Goal: Browse casually: Explore the website without a specific task or goal

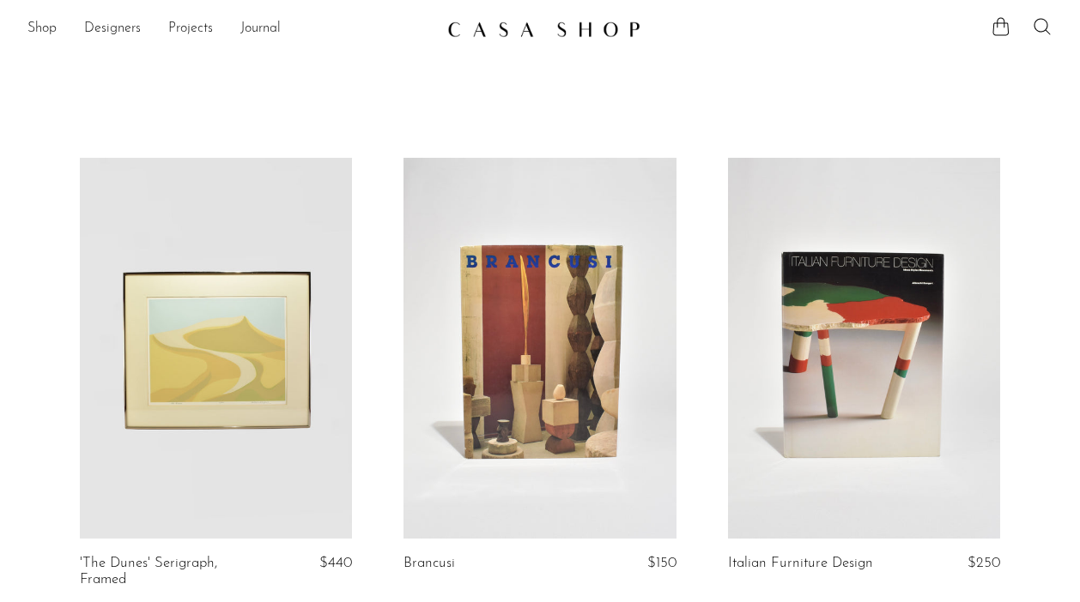
scroll to position [944, 0]
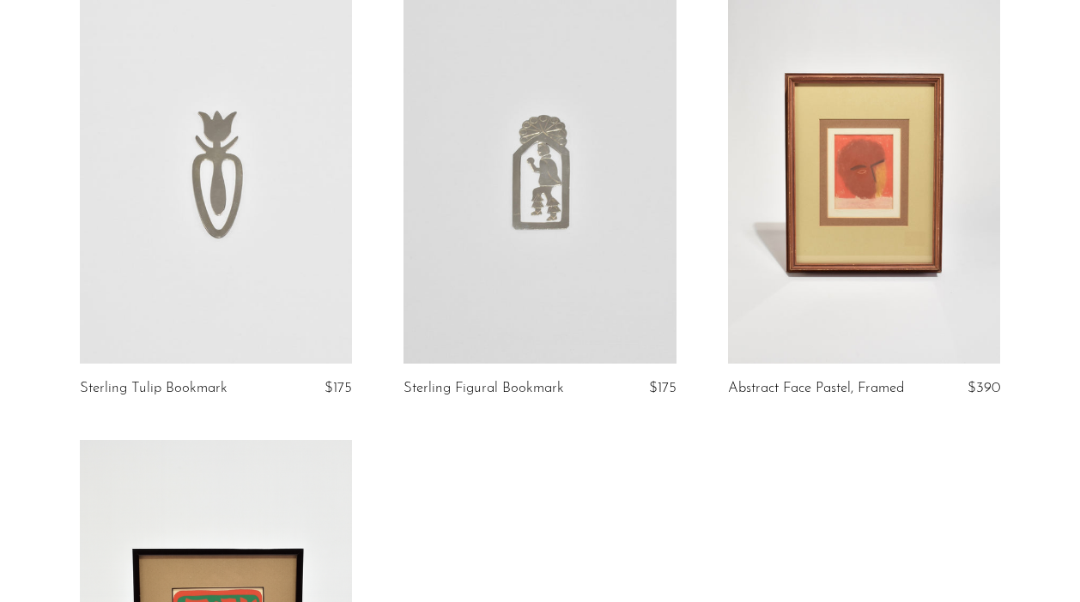
scroll to position [1123, 0]
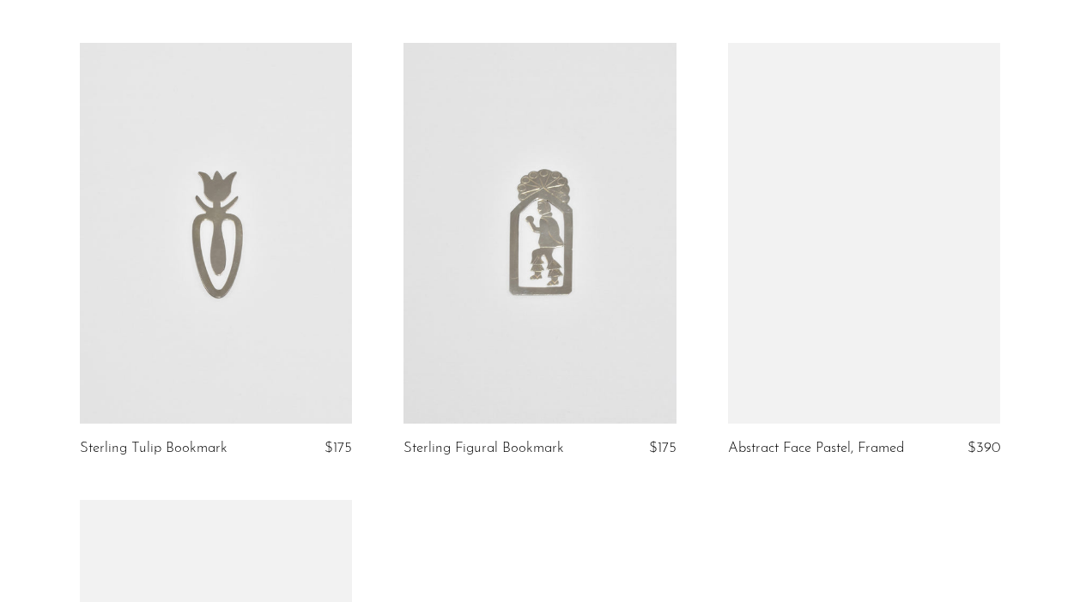
scroll to position [1063, 0]
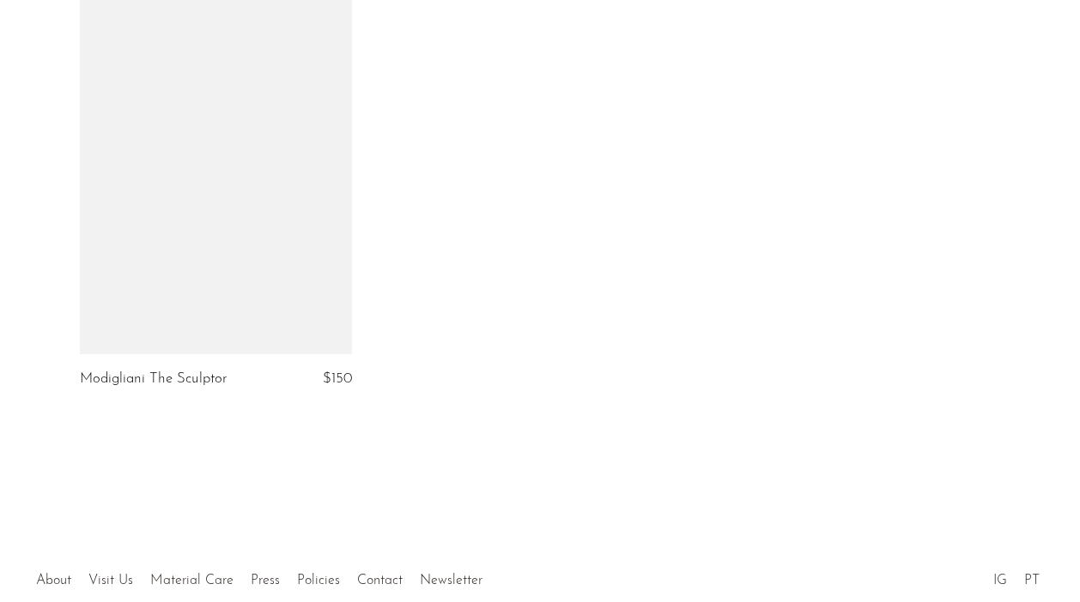
scroll to position [2554, 0]
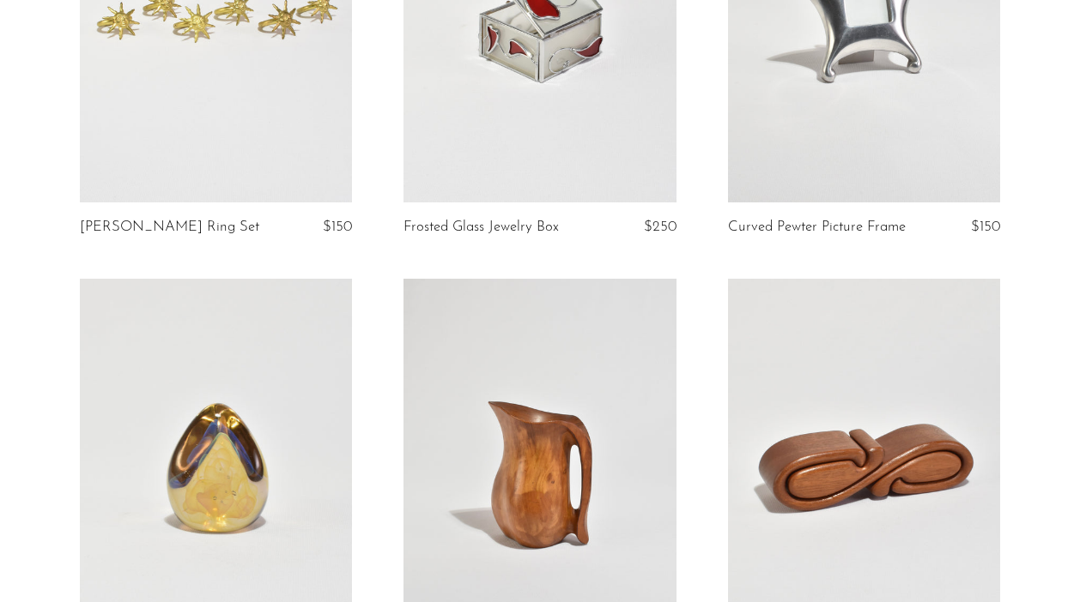
scroll to position [336, 0]
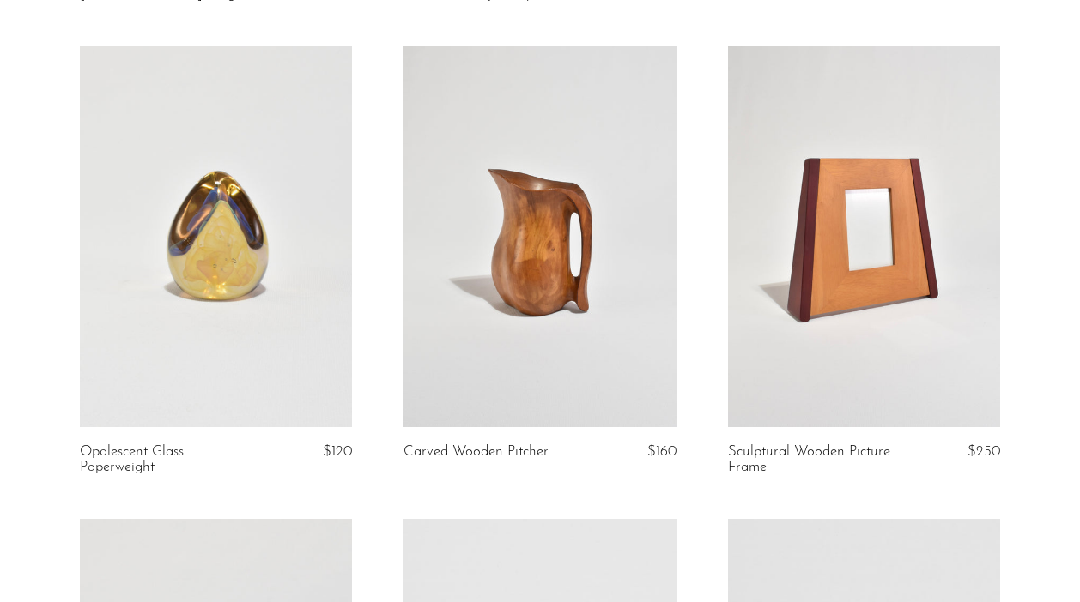
scroll to position [572, 0]
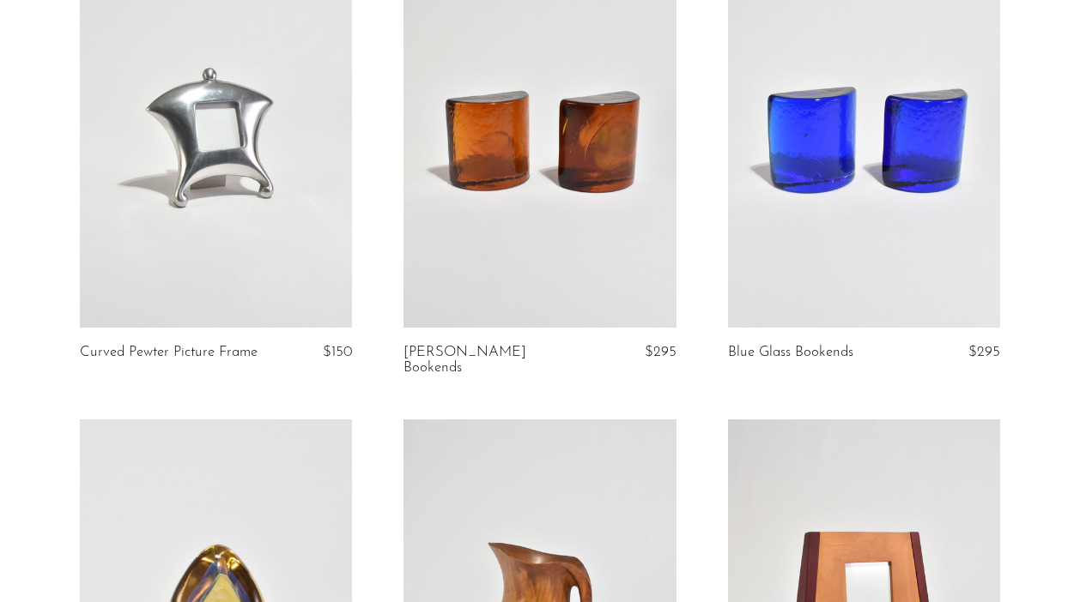
scroll to position [663, 0]
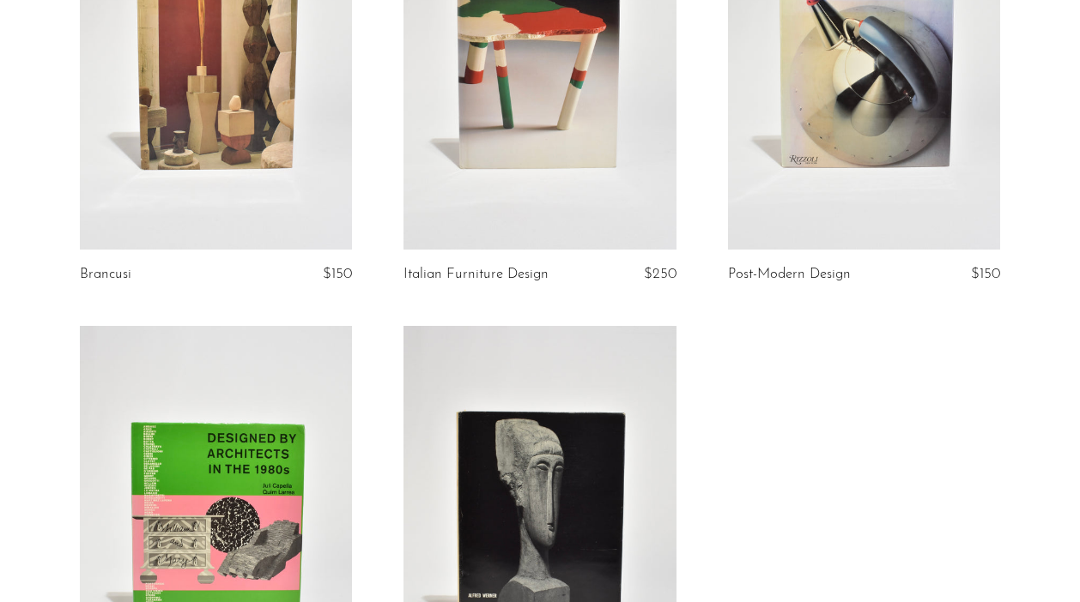
scroll to position [3247, 0]
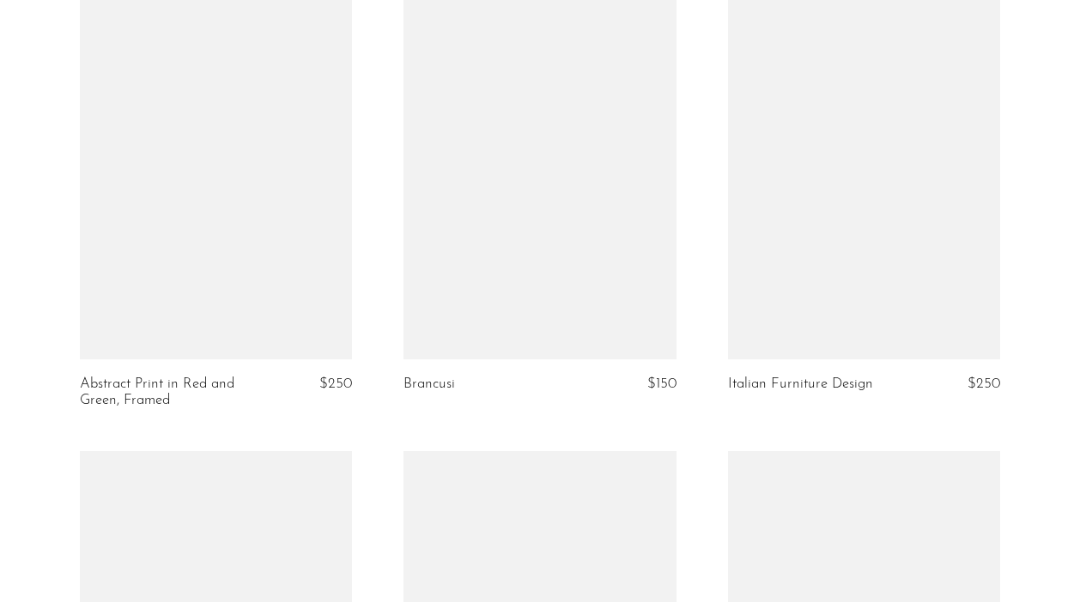
scroll to position [3175, 0]
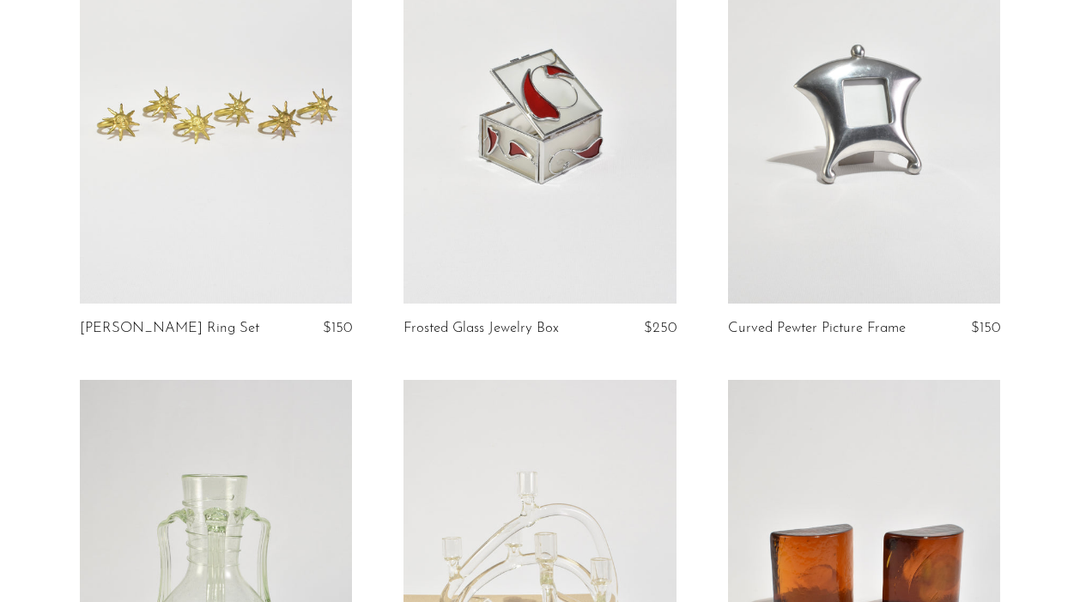
scroll to position [228, 0]
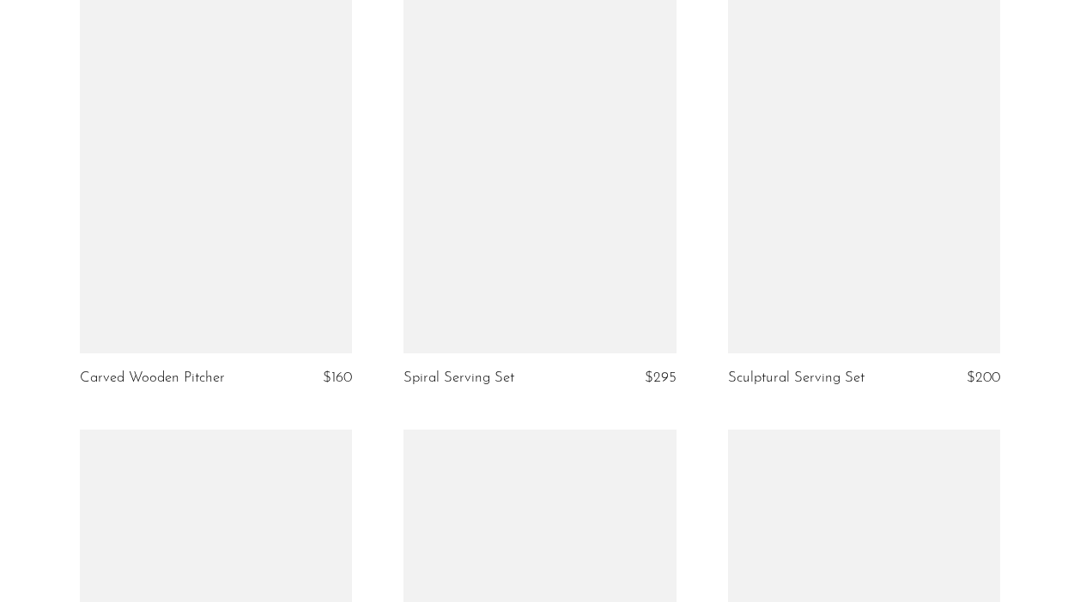
scroll to position [1452, 0]
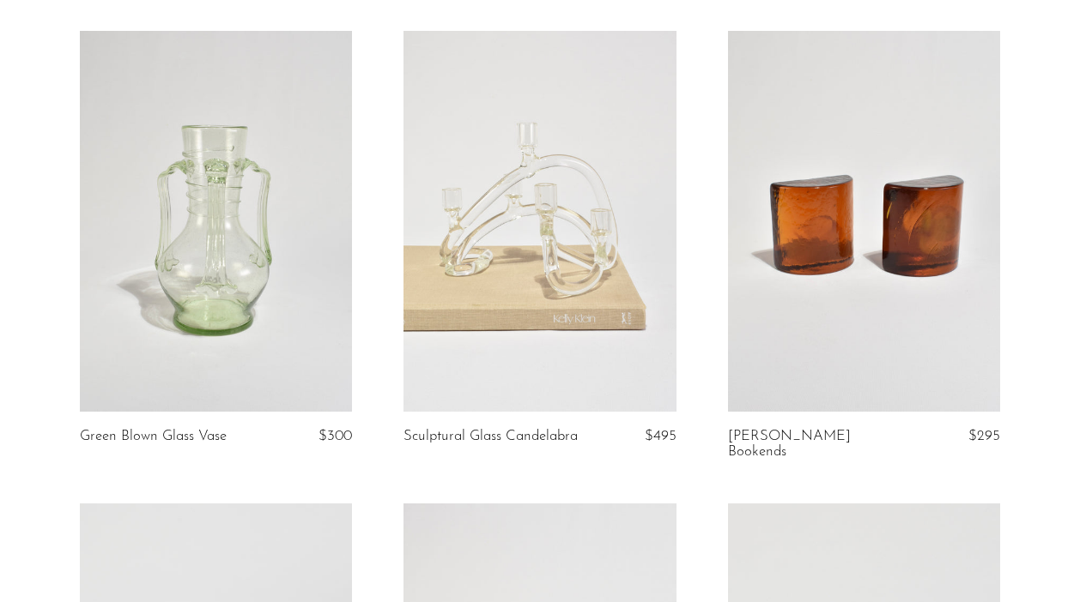
scroll to position [509, 0]
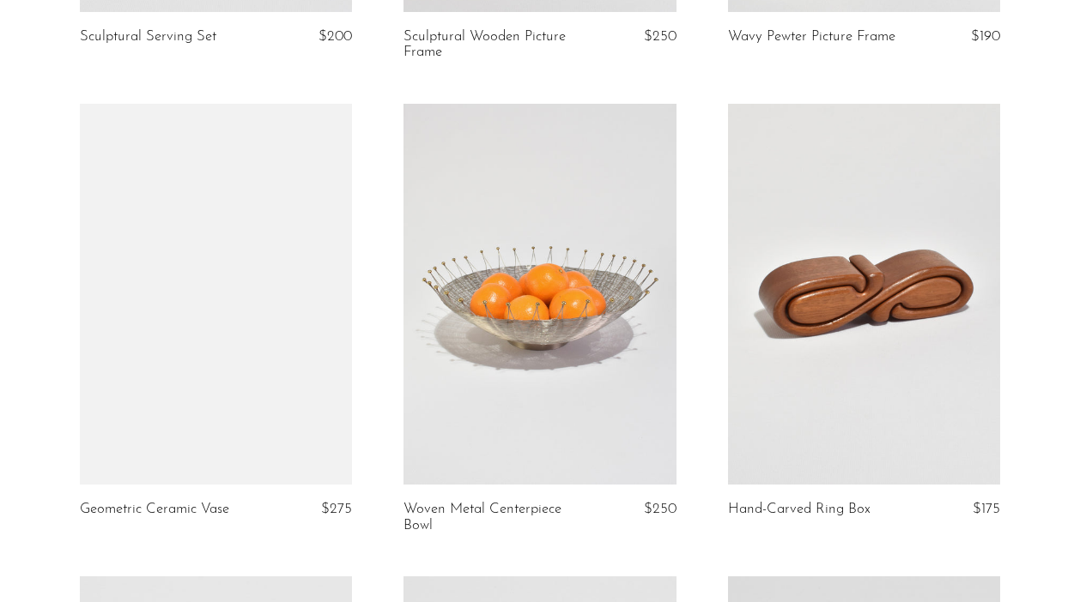
scroll to position [2189, 0]
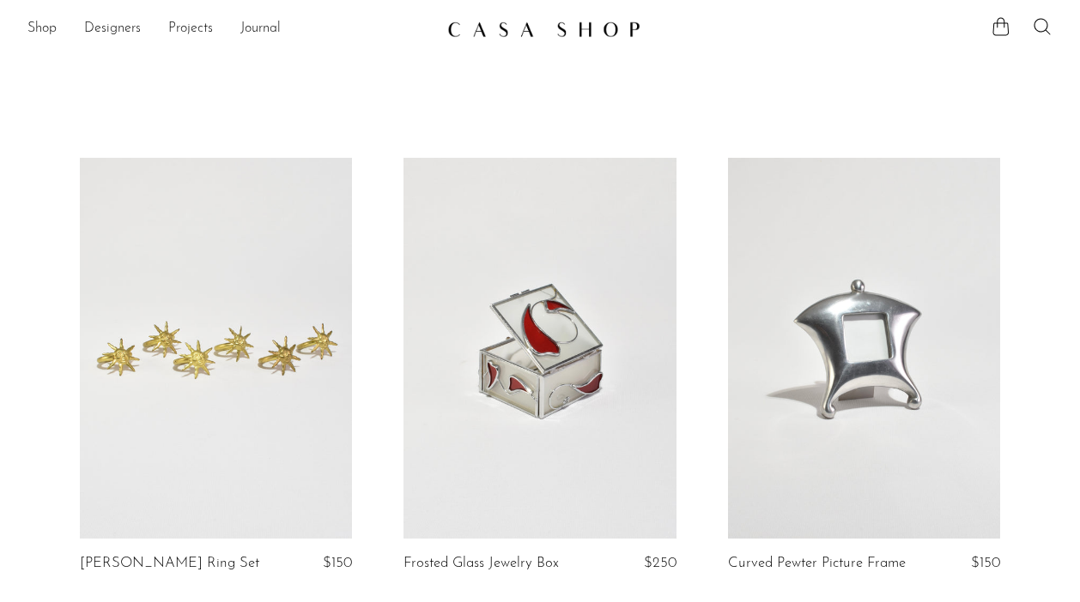
click at [298, 332] on link at bounding box center [216, 348] width 272 height 381
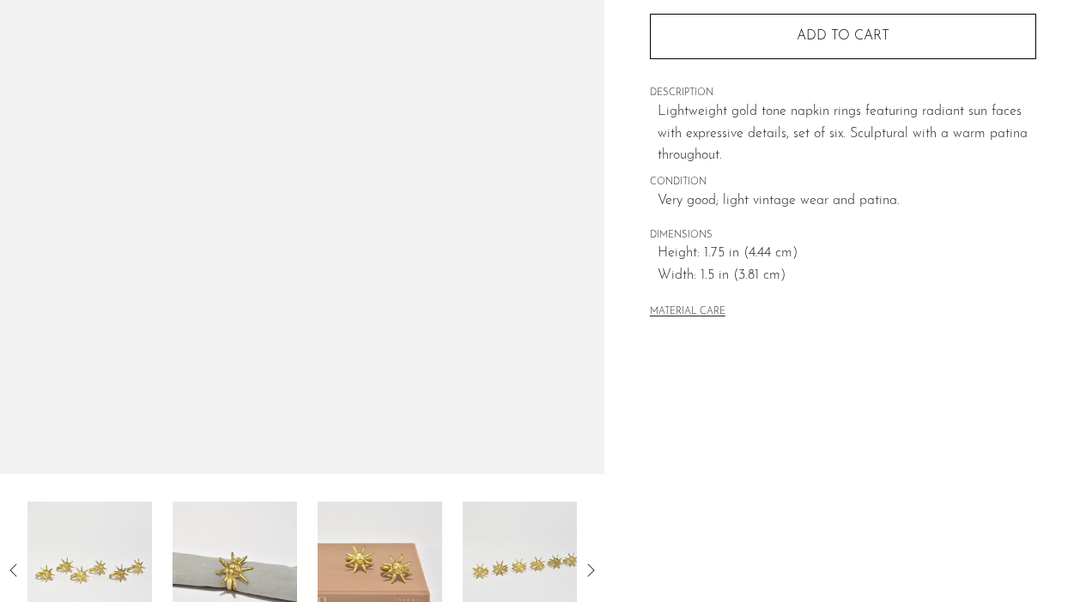
scroll to position [249, 0]
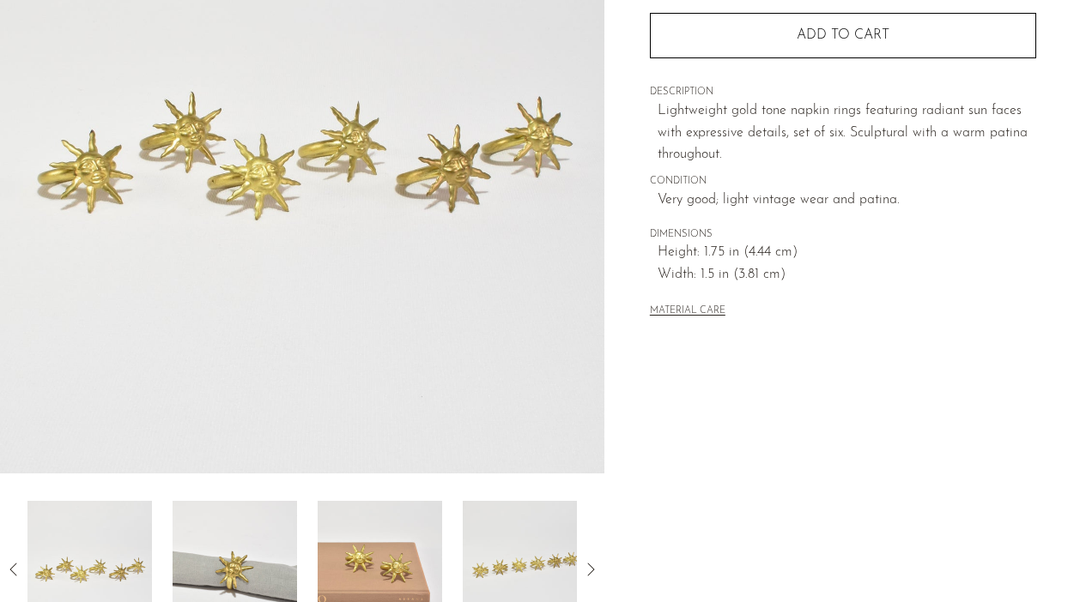
click at [246, 535] on img at bounding box center [235, 569] width 124 height 137
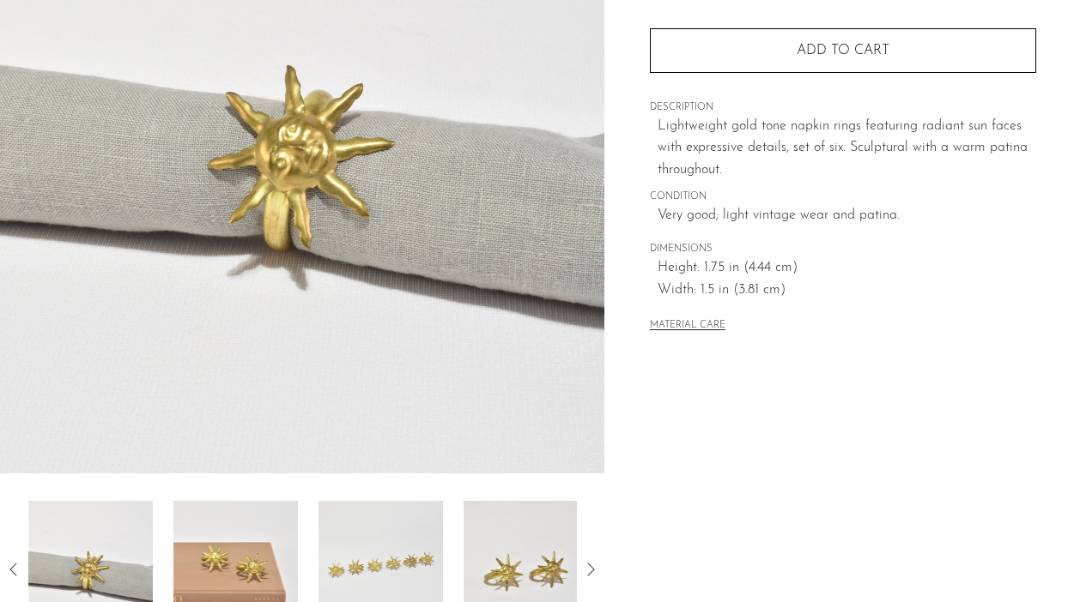
click at [289, 544] on img at bounding box center [235, 569] width 124 height 137
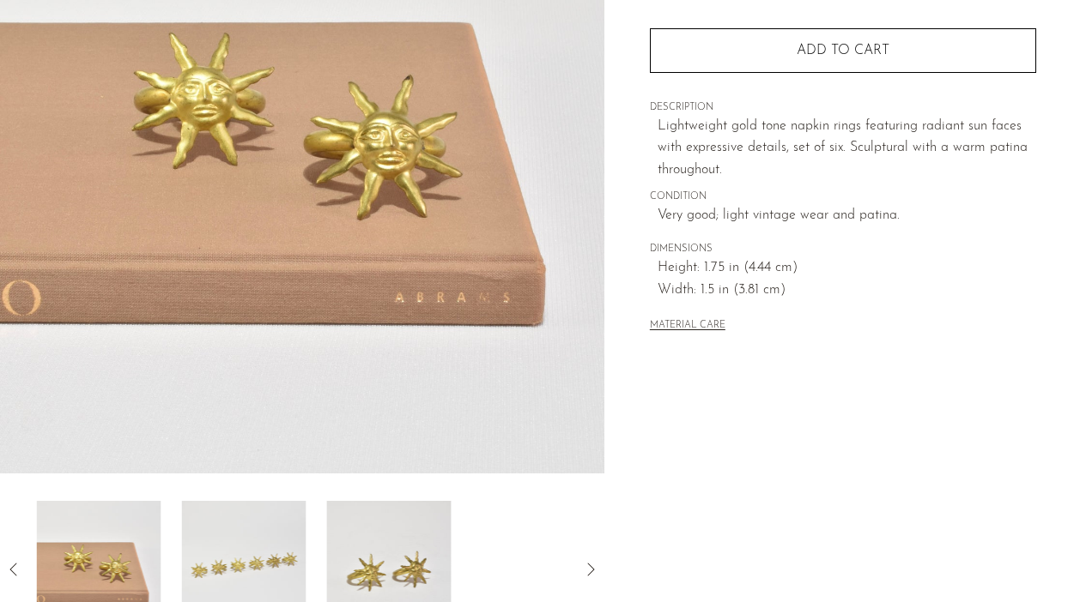
click at [289, 544] on img at bounding box center [244, 569] width 124 height 137
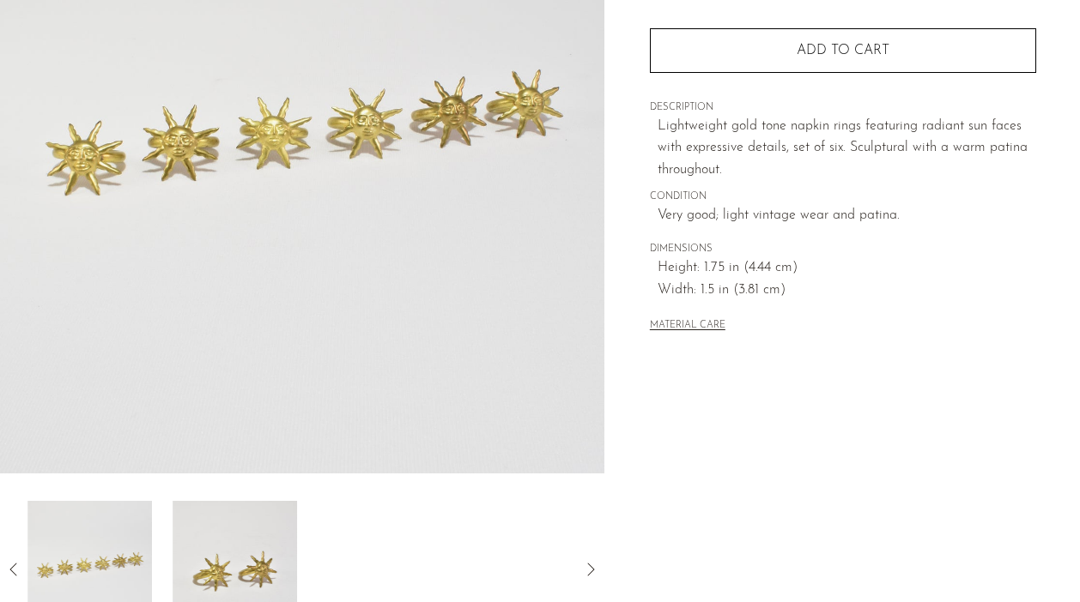
click at [289, 544] on img at bounding box center [235, 569] width 124 height 137
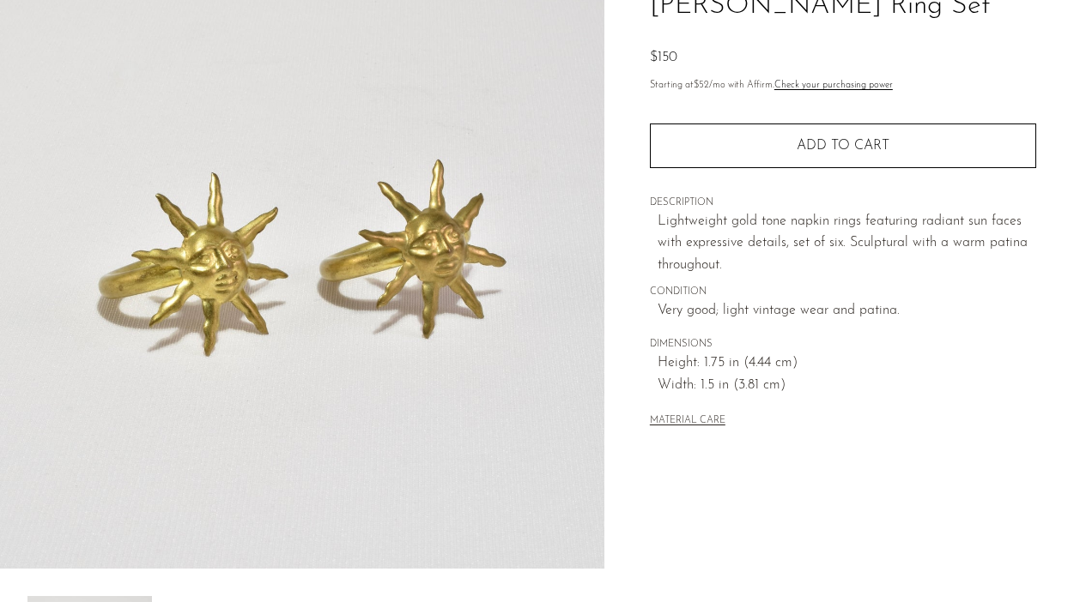
scroll to position [0, 0]
